Goal: Task Accomplishment & Management: Use online tool/utility

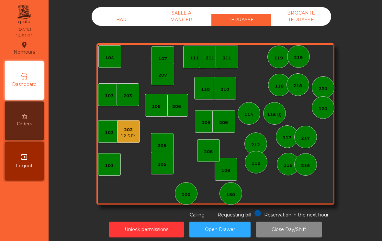
click at [151, 132] on div "103 102 101 202 12.5 Fr. 206 104 205 108 105 107 100 150 110 207 203 208 116 21…" at bounding box center [215, 124] width 238 height 162
click at [130, 140] on div "202 12.5 Fr." at bounding box center [128, 131] width 23 height 23
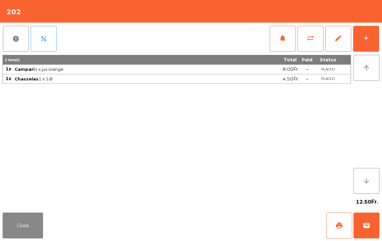
click at [372, 230] on button "wallet" at bounding box center [366, 226] width 26 height 26
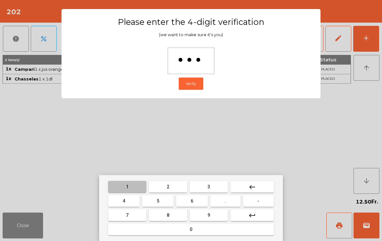
type input "****"
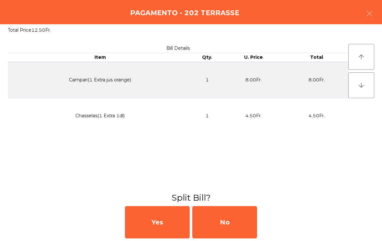
click at [244, 228] on div "No" at bounding box center [224, 223] width 65 height 32
click at [246, 218] on div "No" at bounding box center [224, 223] width 65 height 32
click at [241, 219] on div "No" at bounding box center [224, 223] width 65 height 32
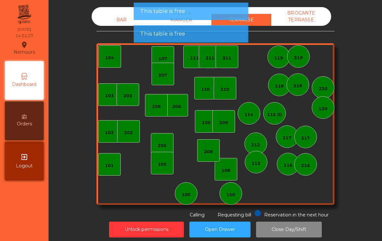
click at [157, 162] on div "105" at bounding box center [162, 163] width 23 height 23
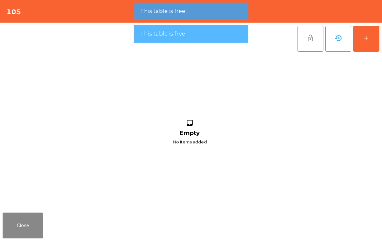
click at [360, 37] on button "add" at bounding box center [366, 39] width 26 height 26
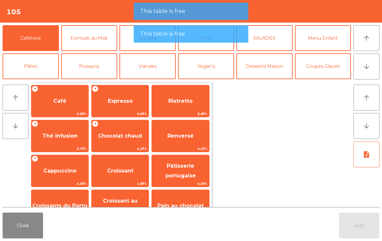
click at [367, 67] on icon "arrow_downward" at bounding box center [367, 67] width 8 height 8
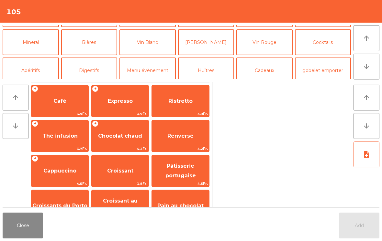
scroll to position [56, 0]
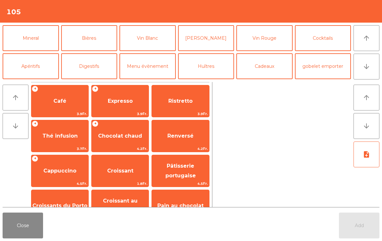
click at [334, 38] on button "Cocktails" at bounding box center [323, 38] width 56 height 26
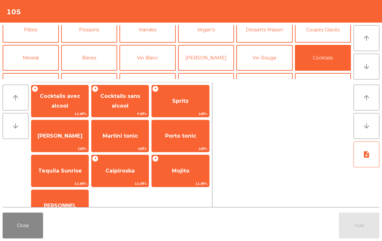
scroll to position [37, 0]
click at [325, 34] on button "Coupes Glacés" at bounding box center [323, 29] width 56 height 26
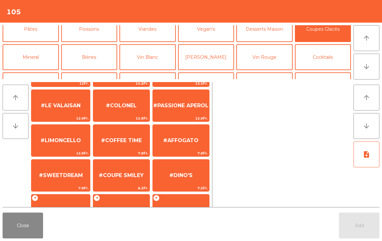
click at [178, 143] on span "#AFFOGATO" at bounding box center [180, 141] width 35 height 6
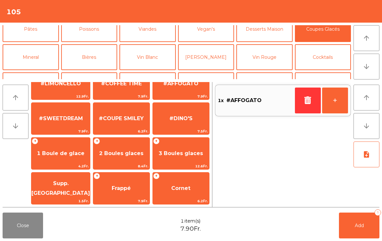
scroll to position [122, 0]
click at [72, 153] on span "1 Boule de glace" at bounding box center [61, 154] width 48 height 6
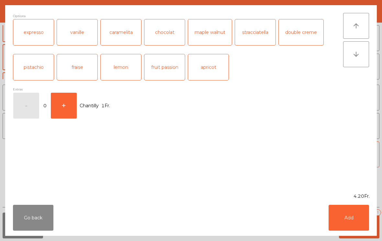
click at [62, 110] on button "+" at bounding box center [64, 106] width 26 height 26
click at [353, 220] on button "Add" at bounding box center [349, 218] width 40 height 26
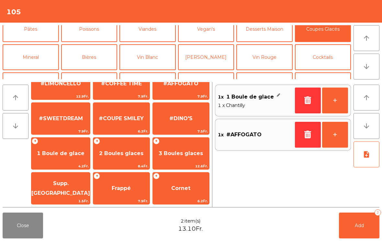
click at [353, 220] on button "Add 2" at bounding box center [359, 226] width 40 height 26
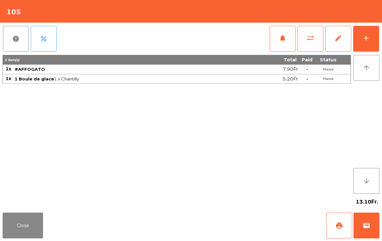
click at [43, 229] on button "Close" at bounding box center [23, 226] width 40 height 26
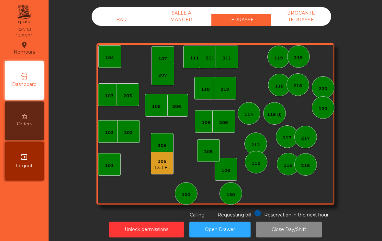
click at [115, 24] on div "BAR" at bounding box center [122, 20] width 60 height 12
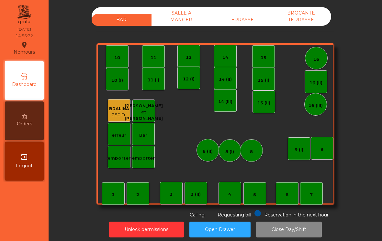
click at [229, 58] on div "14" at bounding box center [225, 56] width 23 height 23
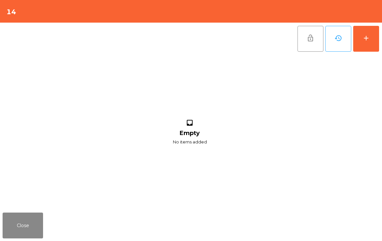
click at [372, 42] on button "add" at bounding box center [366, 39] width 26 height 26
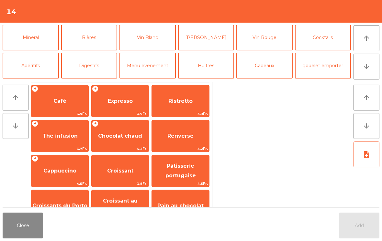
scroll to position [56, 0]
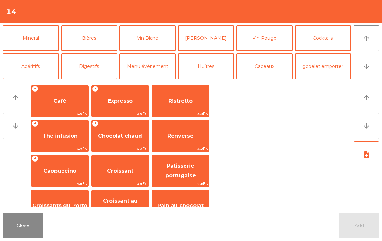
click at [22, 222] on button "Close" at bounding box center [23, 226] width 40 height 26
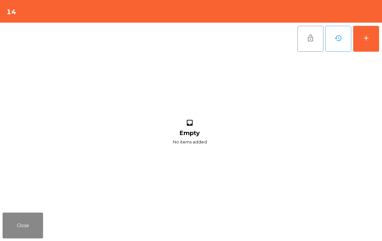
click at [371, 48] on button "add" at bounding box center [366, 39] width 26 height 26
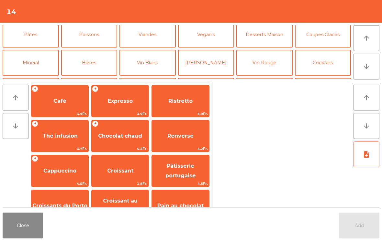
scroll to position [38, 0]
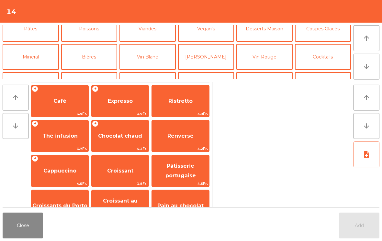
click at [209, 56] on button "[PERSON_NAME]" at bounding box center [206, 57] width 56 height 26
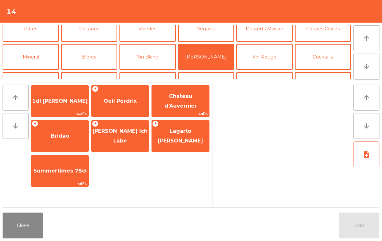
click at [180, 140] on span "Lagarto [PERSON_NAME]" at bounding box center [180, 137] width 57 height 28
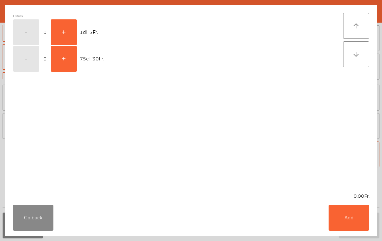
click at [57, 33] on button "+" at bounding box center [64, 32] width 26 height 26
click at [353, 214] on button "Add" at bounding box center [349, 218] width 40 height 26
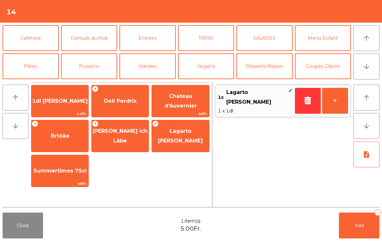
scroll to position [0, 0]
click at [35, 31] on button "Caféterie" at bounding box center [31, 38] width 56 height 26
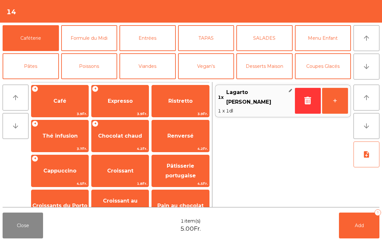
click at [60, 107] on span "Café" at bounding box center [59, 101] width 57 height 17
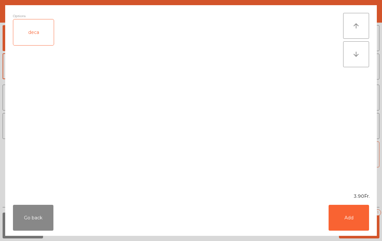
click at [347, 223] on button "Add" at bounding box center [349, 218] width 40 height 26
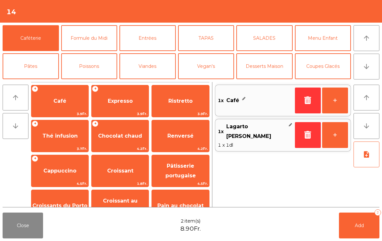
click at [360, 224] on span "Add" at bounding box center [359, 226] width 9 height 6
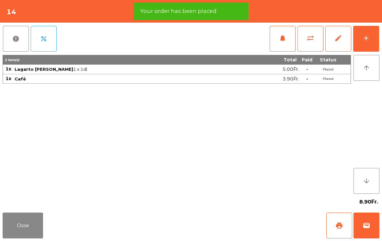
click at [56, 226] on div "Close print wallet" at bounding box center [191, 225] width 382 height 31
click at [14, 231] on button "Close" at bounding box center [23, 226] width 40 height 26
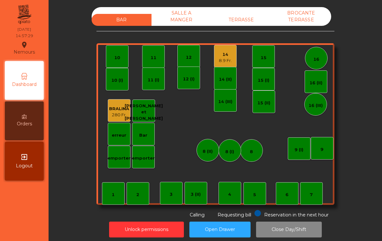
click at [256, 20] on div "TERRASSE" at bounding box center [241, 20] width 60 height 12
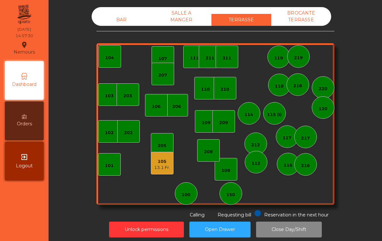
click at [163, 171] on div "105 13.1 Fr." at bounding box center [162, 163] width 23 height 23
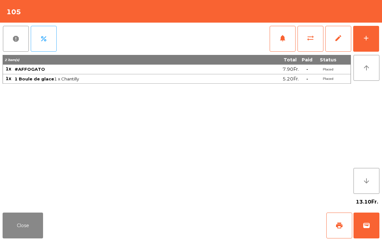
click at [333, 231] on button "print" at bounding box center [339, 226] width 26 height 26
